Goal: Information Seeking & Learning: Compare options

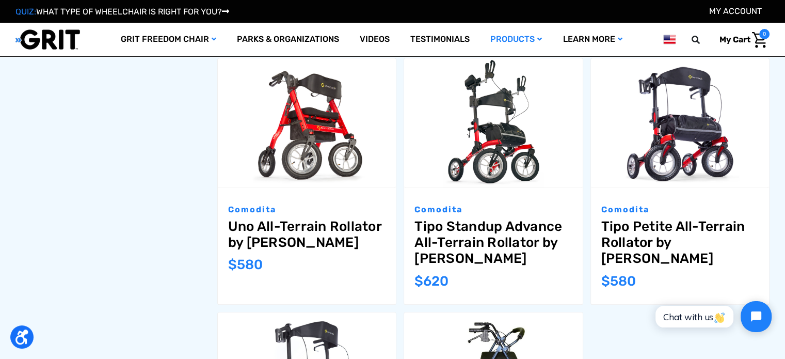
scroll to position [691, 0]
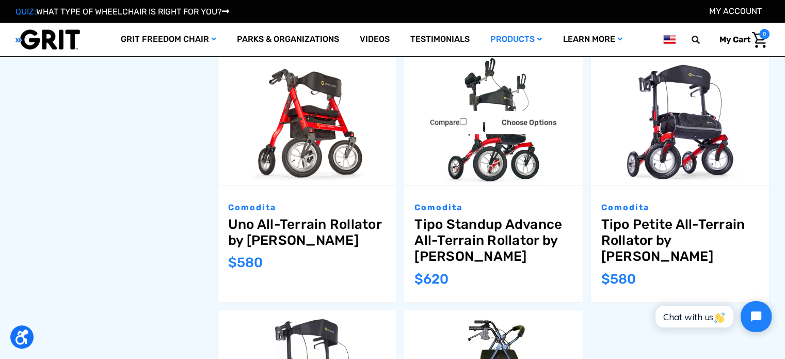
click at [487, 226] on link "Tipo Standup Advance All-Terrain Rollator by [PERSON_NAME]" at bounding box center [492, 240] width 157 height 48
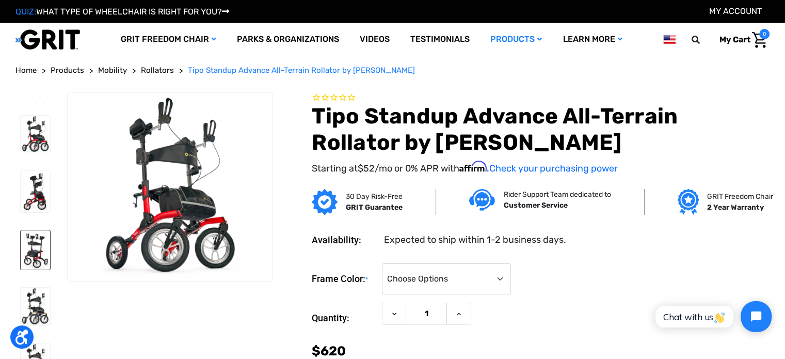
click at [24, 266] on img at bounding box center [35, 250] width 29 height 40
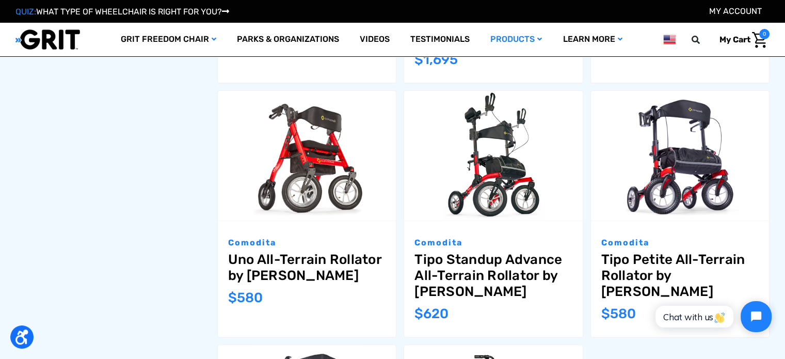
scroll to position [1306, 0]
